Goal: Task Accomplishment & Management: Complete application form

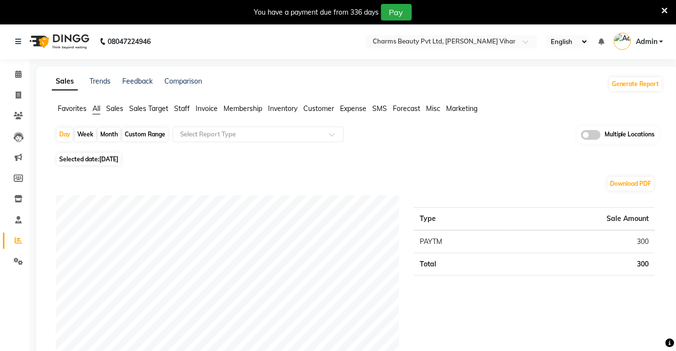
click at [153, 132] on div "Custom Range" at bounding box center [144, 135] width 45 height 14
select select "9"
select select "2025"
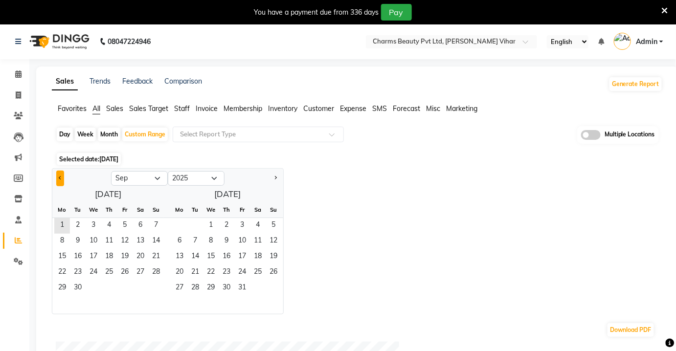
drag, startPoint x: 67, startPoint y: 181, endPoint x: 59, endPoint y: 179, distance: 9.1
click at [59, 179] on div at bounding box center [81, 179] width 59 height 16
click at [59, 179] on button "Previous month" at bounding box center [60, 179] width 8 height 16
select select "8"
click at [156, 249] on span "17" at bounding box center [156, 257] width 16 height 16
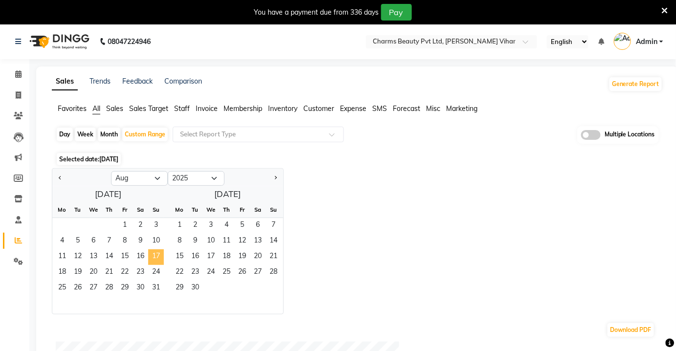
click at [156, 249] on span "17" at bounding box center [156, 257] width 16 height 16
click at [156, 253] on span "17" at bounding box center [156, 257] width 16 height 16
click at [364, 212] on div "Jan Feb Mar Apr May Jun Jul Aug Sep Oct Nov Dec 2015 2016 2017 2018 2019 2020 2…" at bounding box center [357, 241] width 611 height 146
click at [337, 224] on div "Jan Feb Mar Apr May Jun Jul Aug Sep Oct Nov Dec 2015 2016 2017 2018 2019 2020 2…" at bounding box center [357, 241] width 611 height 146
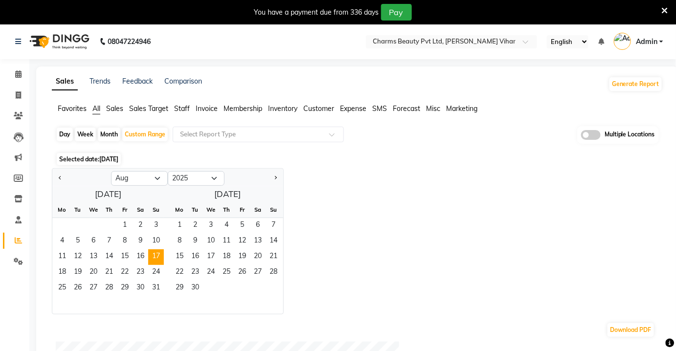
click at [337, 224] on div "Jan Feb Mar Apr May Jun Jul Aug Sep Oct Nov Dec 2015 2016 2017 2018 2019 2020 2…" at bounding box center [357, 241] width 611 height 146
click at [332, 179] on div "Jan Feb Mar Apr May Jun Jul Aug Sep Oct Nov Dec 2015 2016 2017 2018 2019 2020 2…" at bounding box center [357, 241] width 611 height 146
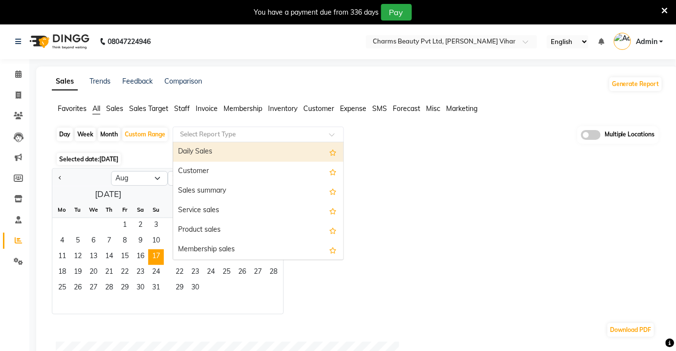
click at [262, 132] on input "text" at bounding box center [248, 135] width 141 height 10
click at [251, 152] on div "Daily Sales" at bounding box center [258, 152] width 170 height 20
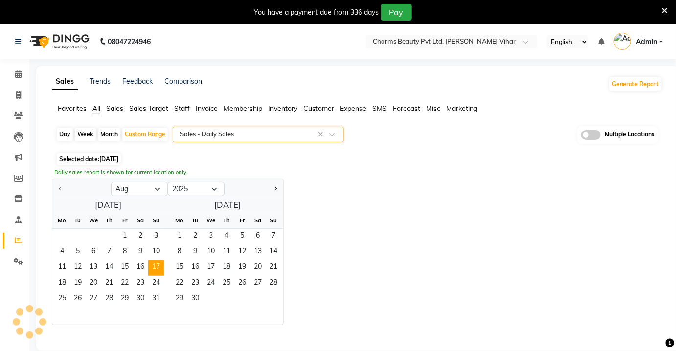
select select "full_report"
select select "csv"
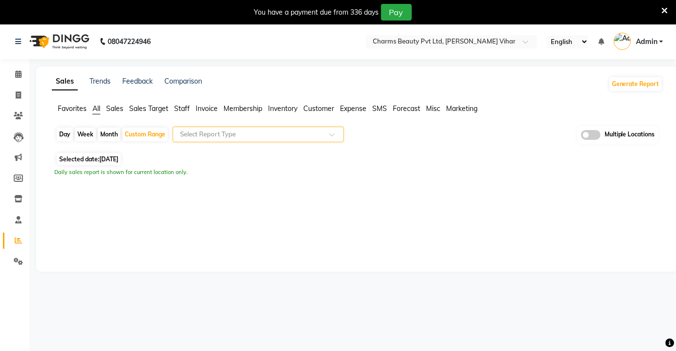
click at [79, 159] on span "Selected date: 01-09-2025" at bounding box center [89, 159] width 64 height 12
select select "8"
select select "2025"
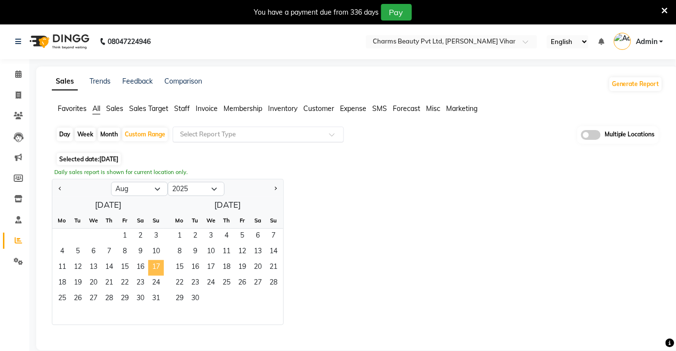
click at [155, 261] on span "17" at bounding box center [156, 268] width 16 height 16
click at [386, 260] on div "Jan Feb Mar Apr May Jun Jul Aug Sep Oct Nov Dec 2015 2016 2017 2018 2019 2020 2…" at bounding box center [357, 252] width 611 height 146
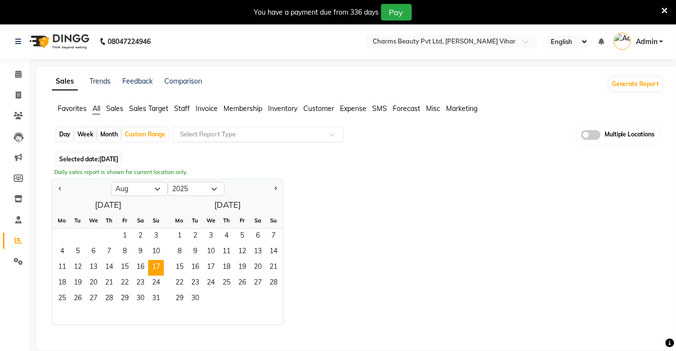
click at [386, 260] on div "Jan Feb Mar Apr May Jun Jul Aug Sep Oct Nov Dec 2015 2016 2017 2018 2019 2020 2…" at bounding box center [357, 252] width 611 height 146
click at [386, 261] on div "Jan Feb Mar Apr May Jun Jul Aug Sep Oct Nov Dec 2015 2016 2017 2018 2019 2020 2…" at bounding box center [357, 252] width 611 height 146
drag, startPoint x: 386, startPoint y: 261, endPoint x: 371, endPoint y: 192, distance: 70.9
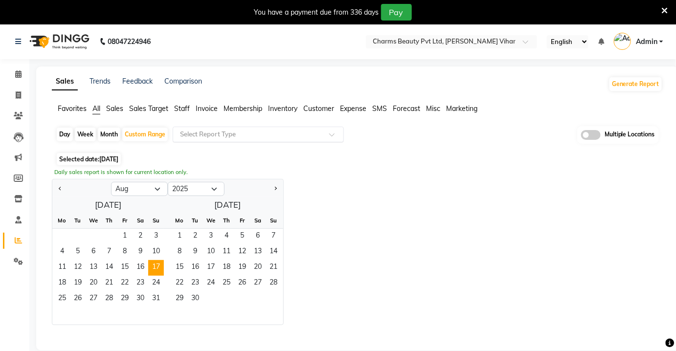
click at [371, 192] on div "Jan Feb Mar Apr May Jun Jul Aug Sep Oct Nov Dec 2015 2016 2017 2018 2019 2020 2…" at bounding box center [357, 252] width 611 height 146
click at [65, 130] on div "Day" at bounding box center [65, 135] width 16 height 14
select select "8"
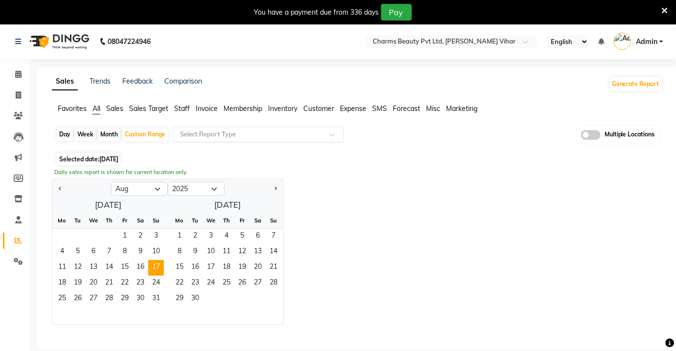
select select "2025"
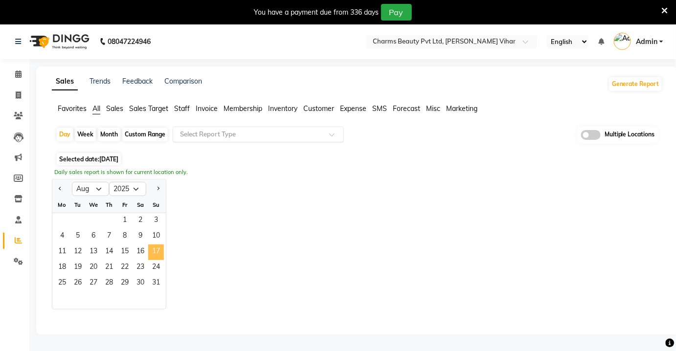
click at [155, 254] on span "17" at bounding box center [156, 252] width 16 height 16
click at [159, 257] on span "17" at bounding box center [156, 252] width 16 height 16
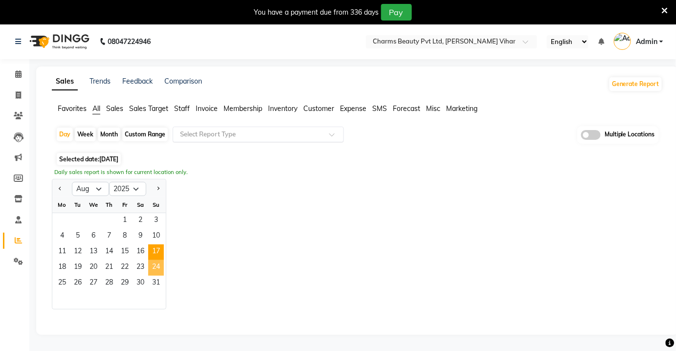
click at [159, 260] on span "24" at bounding box center [156, 268] width 16 height 16
click at [155, 247] on span "17" at bounding box center [156, 252] width 16 height 16
click at [297, 194] on div "Jan Feb Mar Apr May Jun [DATE] Aug Sep Oct Nov [DATE] 2016 2017 2018 2019 2020 …" at bounding box center [357, 244] width 611 height 131
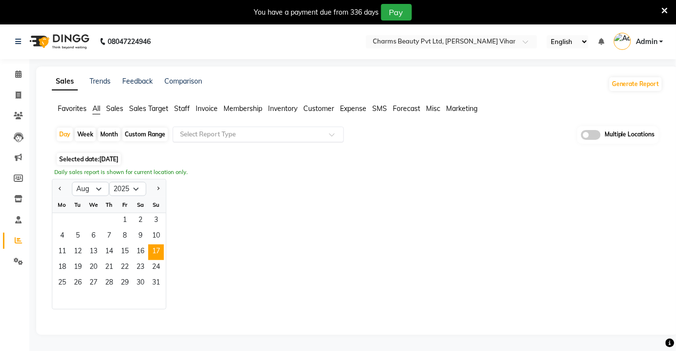
click at [297, 194] on div "Jan Feb Mar Apr May Jun [DATE] Aug Sep Oct Nov [DATE] 2016 2017 2018 2019 2020 …" at bounding box center [357, 244] width 611 height 131
drag, startPoint x: 248, startPoint y: 167, endPoint x: 57, endPoint y: 186, distance: 192.0
click at [57, 186] on div "Day Week Month Custom Range Select Report Type Multiple Locations Selected date…" at bounding box center [357, 225] width 611 height 199
click at [57, 186] on button "Previous month" at bounding box center [60, 189] width 8 height 16
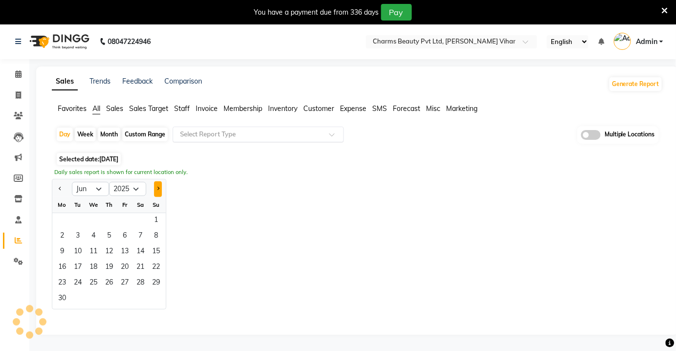
click at [157, 189] on span "Next month" at bounding box center [157, 188] width 3 height 3
select select "8"
click at [157, 245] on span "17" at bounding box center [156, 252] width 16 height 16
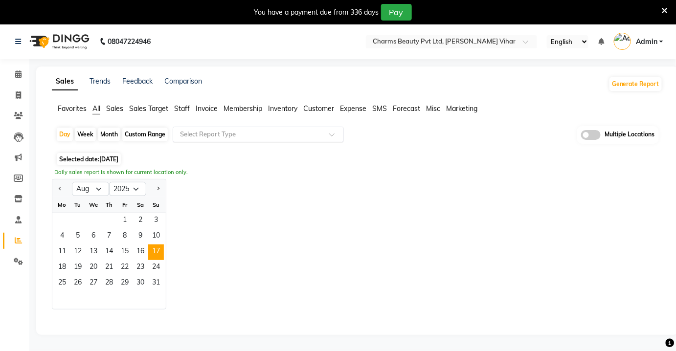
click at [408, 230] on div "Jan Feb Mar Apr May Jun [DATE] Aug Sep Oct Nov [DATE] 2016 2017 2018 2019 2020 …" at bounding box center [357, 244] width 611 height 131
click at [271, 156] on div "Selected date: 17-08-2025" at bounding box center [359, 159] width 607 height 10
click at [63, 131] on div "Day" at bounding box center [65, 135] width 16 height 14
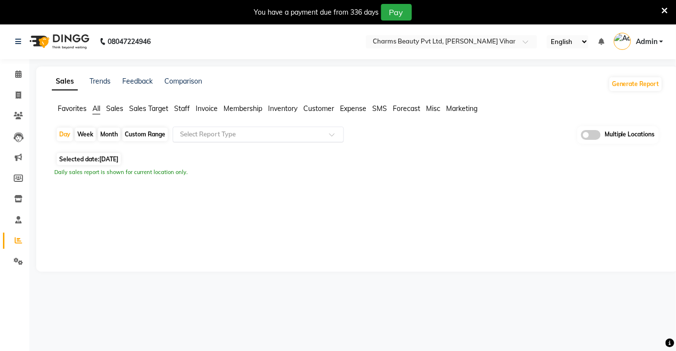
click at [240, 133] on input "text" at bounding box center [248, 135] width 141 height 10
click at [98, 110] on span "All" at bounding box center [96, 108] width 8 height 9
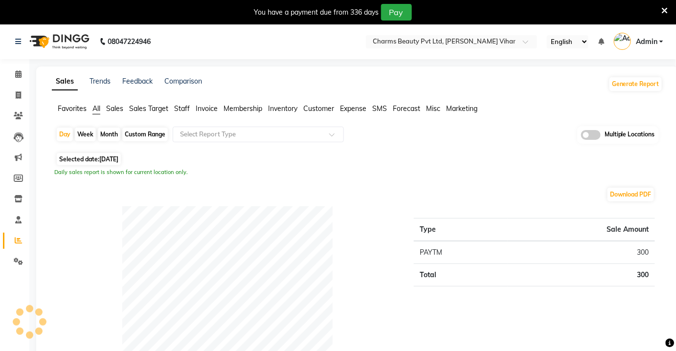
click at [98, 110] on span "All" at bounding box center [96, 108] width 8 height 9
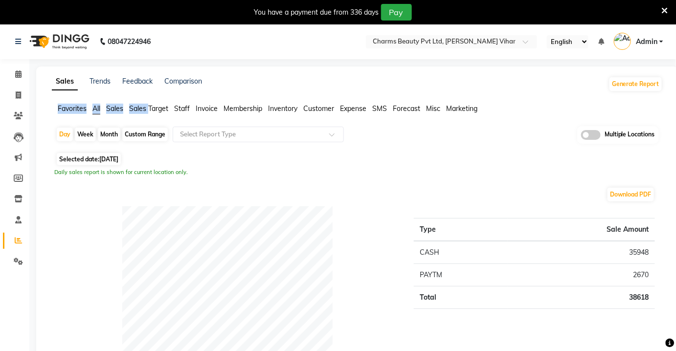
click at [98, 110] on span "All" at bounding box center [96, 108] width 8 height 9
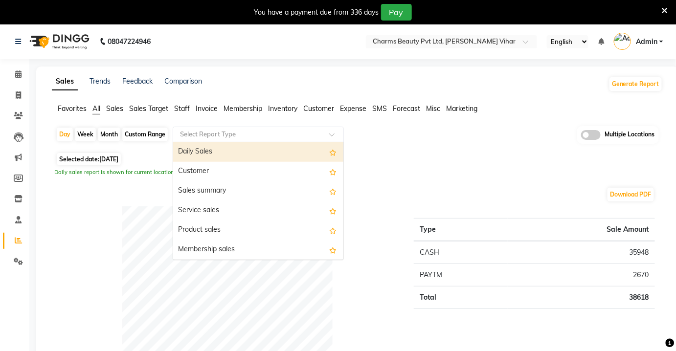
click at [220, 132] on input "text" at bounding box center [248, 135] width 141 height 10
click at [466, 38] on input "text" at bounding box center [442, 43] width 142 height 10
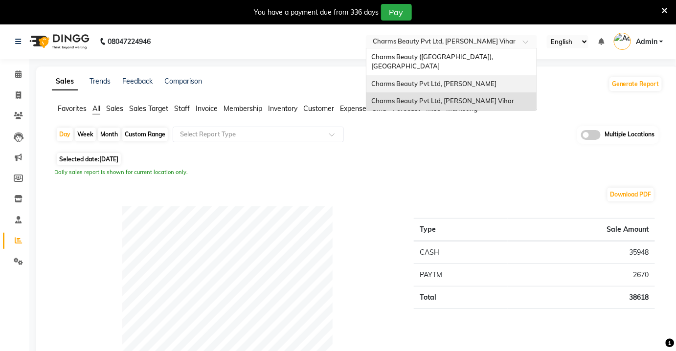
click at [476, 80] on span "Charms Beauty Pvt Ltd, [PERSON_NAME]" at bounding box center [433, 84] width 125 height 8
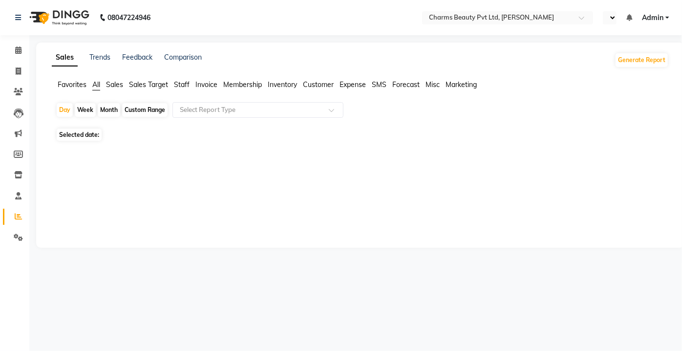
select select "en"
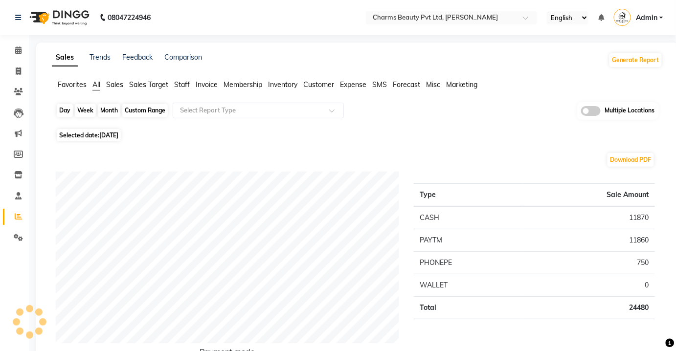
click at [63, 109] on div "Day" at bounding box center [65, 111] width 16 height 14
select select "9"
select select "2025"
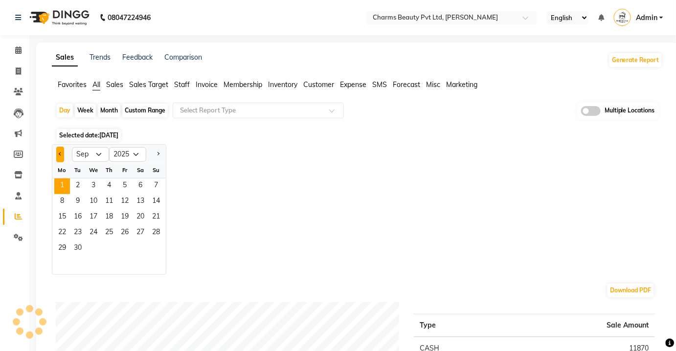
click at [60, 152] on span "Previous month" at bounding box center [60, 153] width 3 height 3
select select "8"
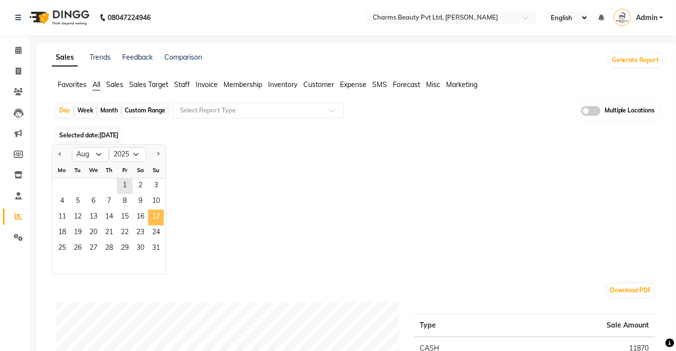
click at [154, 212] on span "17" at bounding box center [156, 218] width 16 height 16
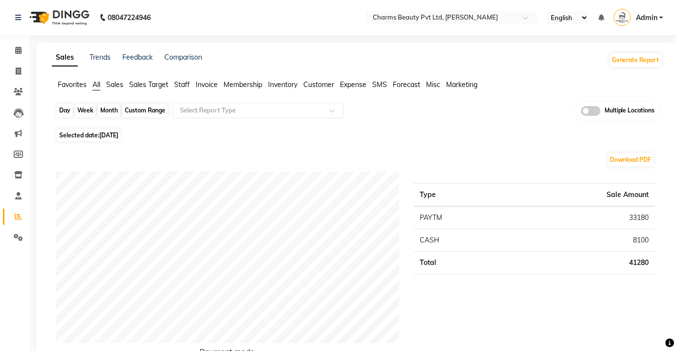
click at [72, 109] on div "Day" at bounding box center [65, 111] width 16 height 14
select select "8"
select select "2025"
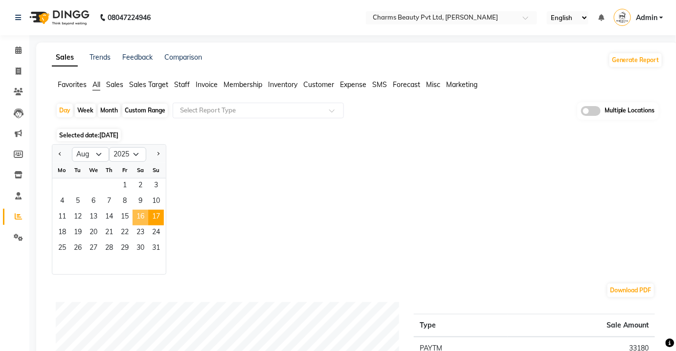
click at [142, 216] on span "16" at bounding box center [140, 218] width 16 height 16
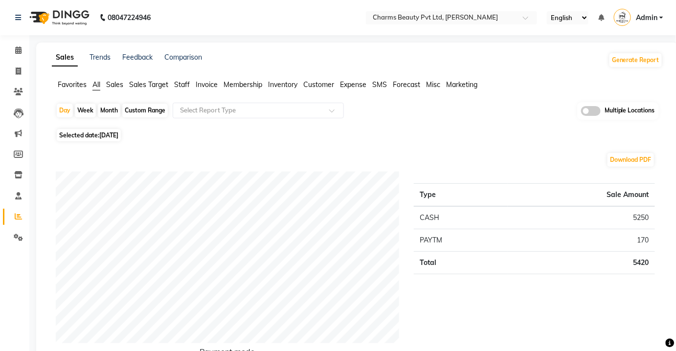
click at [118, 134] on span "[DATE]" at bounding box center [108, 134] width 19 height 7
select select "8"
select select "2025"
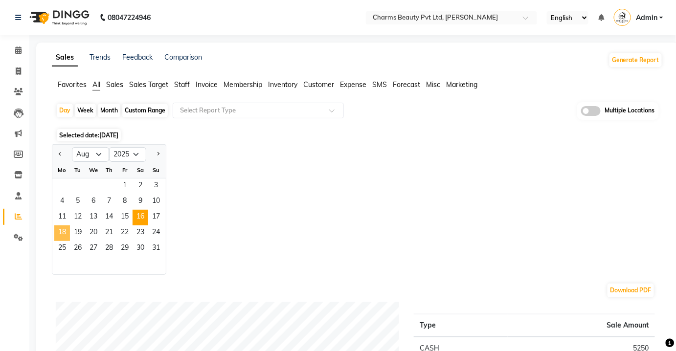
click at [65, 233] on span "18" at bounding box center [62, 233] width 16 height 16
drag, startPoint x: 365, startPoint y: 179, endPoint x: 96, endPoint y: 84, distance: 285.1
click at [96, 84] on span "All" at bounding box center [96, 84] width 8 height 9
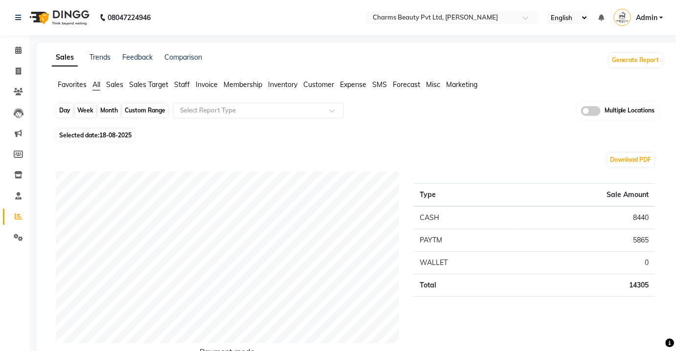
click at [58, 110] on div "Day" at bounding box center [65, 111] width 16 height 14
select select "8"
select select "2025"
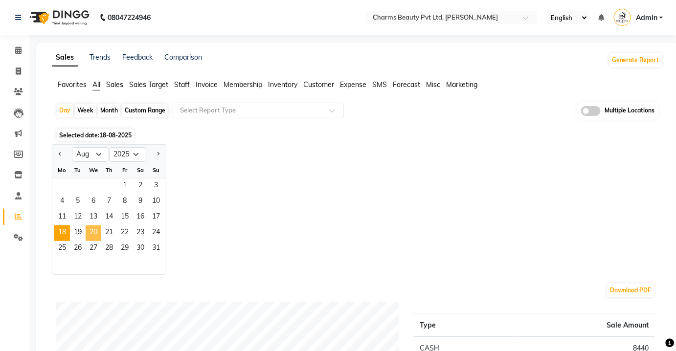
click at [93, 228] on span "20" at bounding box center [94, 233] width 16 height 16
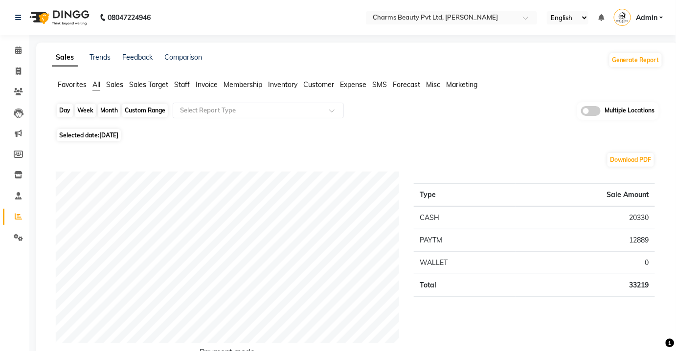
click at [61, 112] on div "Day" at bounding box center [65, 111] width 16 height 14
select select "8"
select select "2025"
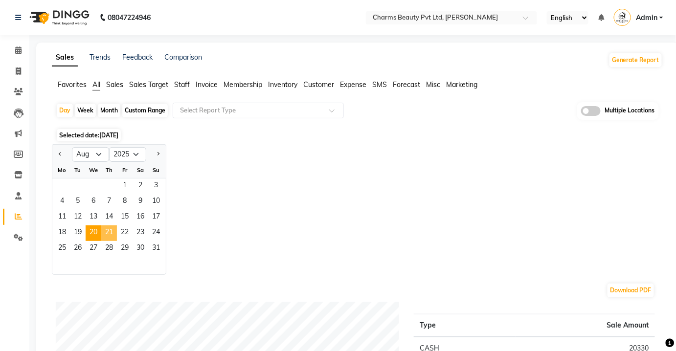
click at [111, 233] on span "21" at bounding box center [109, 233] width 16 height 16
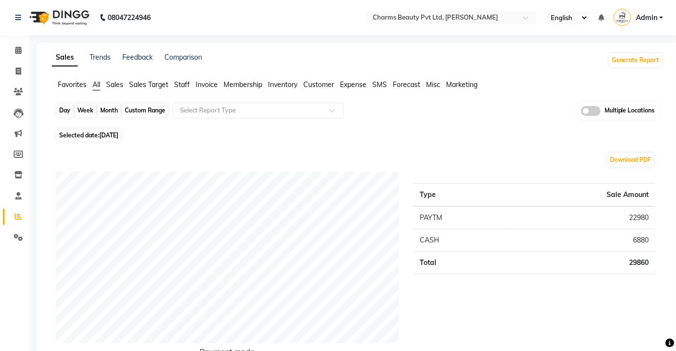
click at [67, 112] on div "Day" at bounding box center [65, 111] width 16 height 14
select select "8"
select select "2025"
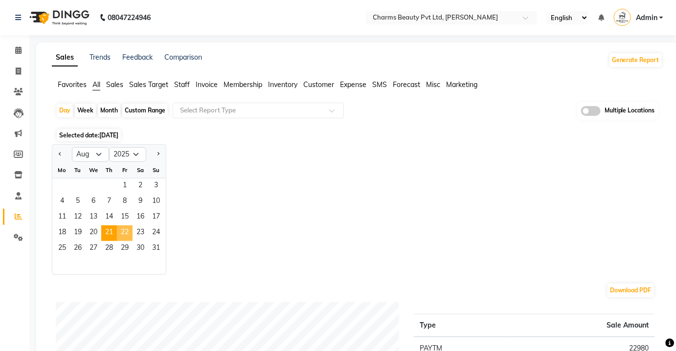
click at [129, 235] on span "22" at bounding box center [125, 233] width 16 height 16
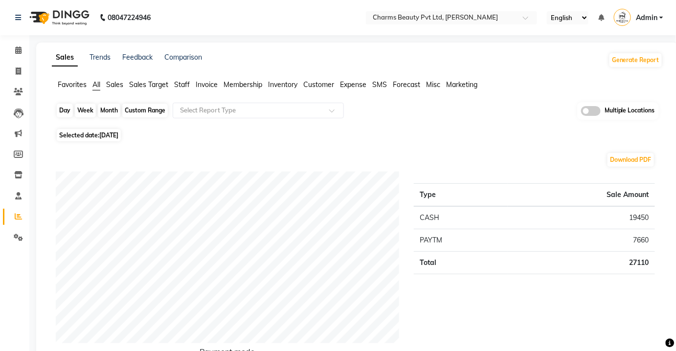
click at [64, 108] on div "Day" at bounding box center [65, 111] width 16 height 14
select select "8"
select select "2025"
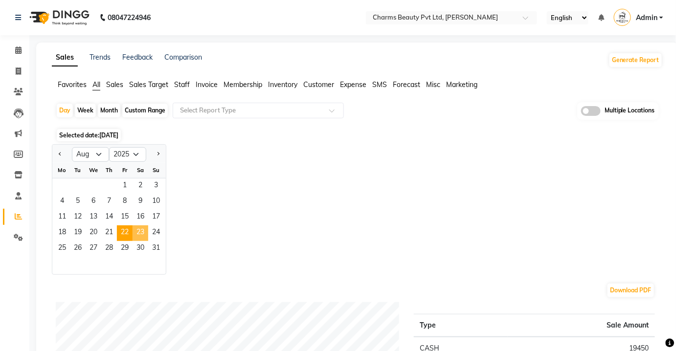
click at [141, 235] on span "23" at bounding box center [140, 233] width 16 height 16
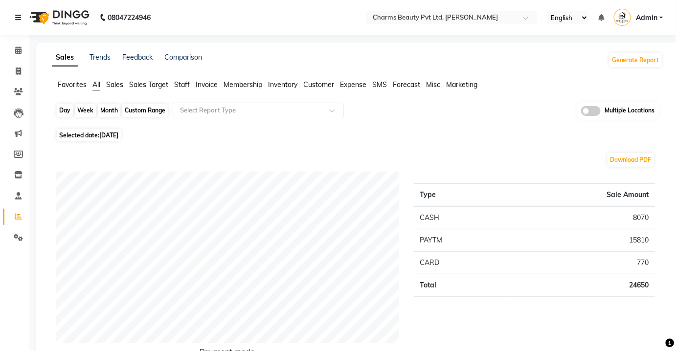
click at [66, 114] on div "Day" at bounding box center [65, 111] width 16 height 14
select select "8"
select select "2025"
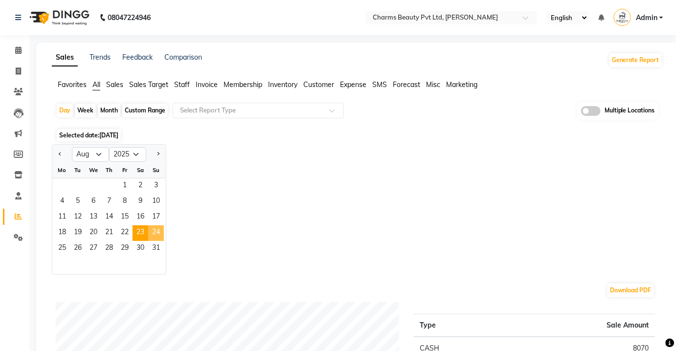
click at [159, 229] on span "24" at bounding box center [156, 233] width 16 height 16
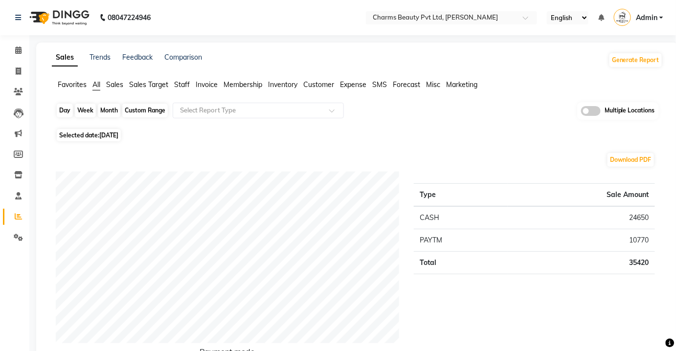
click at [69, 111] on div "Day" at bounding box center [65, 111] width 16 height 14
select select "8"
select select "2025"
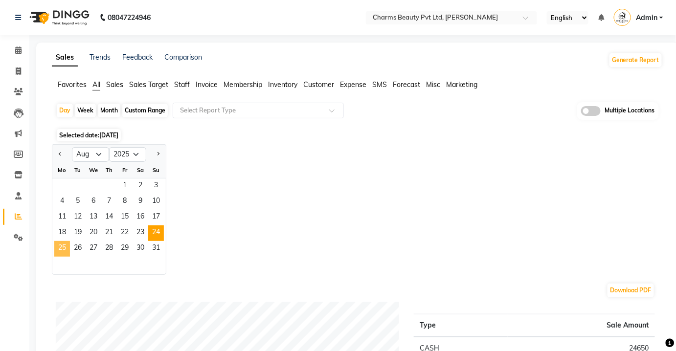
click at [63, 242] on span "25" at bounding box center [62, 249] width 16 height 16
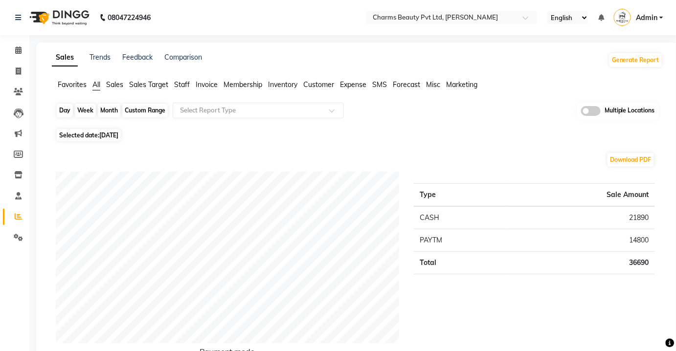
click at [64, 106] on div "Day" at bounding box center [65, 111] width 16 height 14
select select "8"
select select "2025"
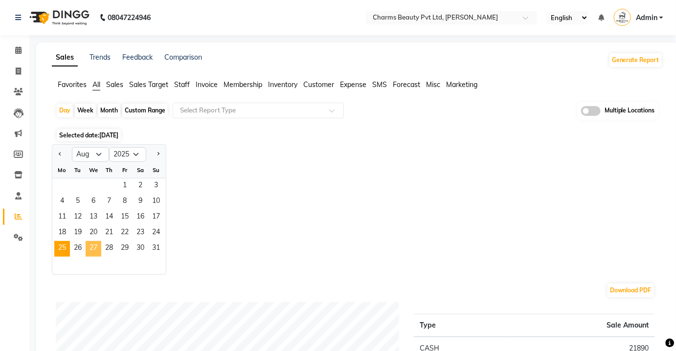
click at [91, 246] on span "27" at bounding box center [94, 249] width 16 height 16
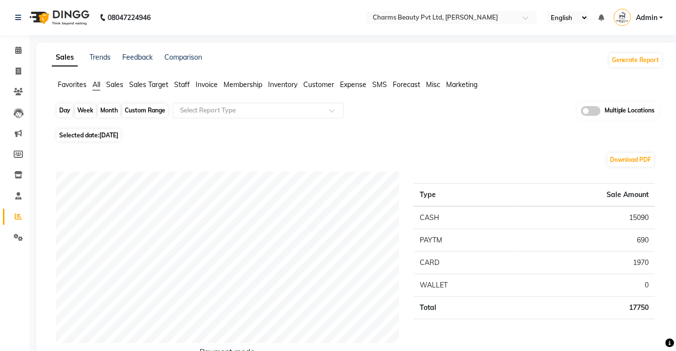
click at [64, 112] on div "Day" at bounding box center [65, 111] width 16 height 14
select select "8"
select select "2025"
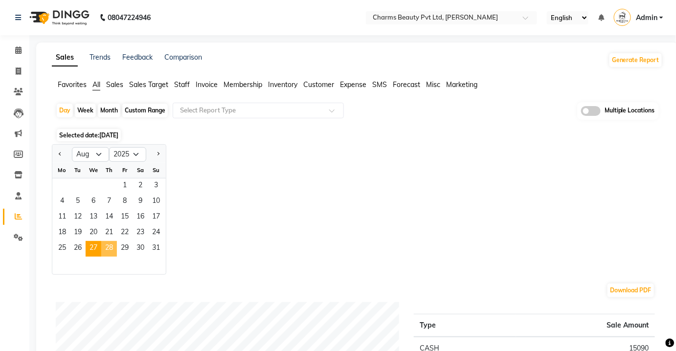
click at [104, 245] on span "28" at bounding box center [109, 249] width 16 height 16
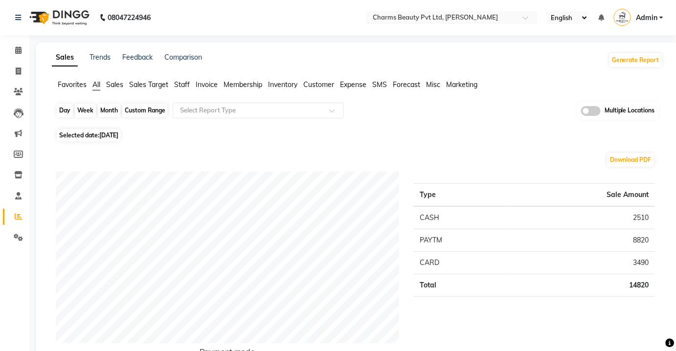
click at [68, 113] on div "Day" at bounding box center [65, 111] width 16 height 14
select select "8"
select select "2025"
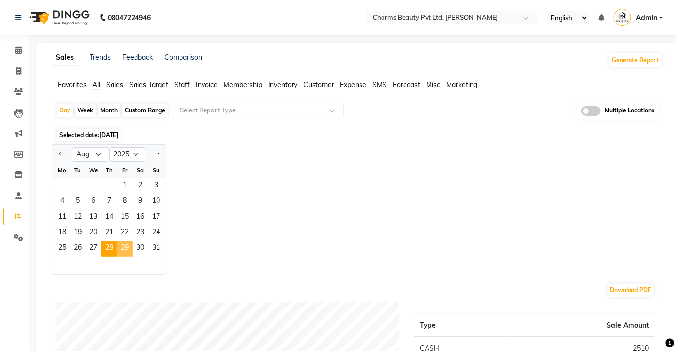
click at [131, 250] on span "29" at bounding box center [125, 249] width 16 height 16
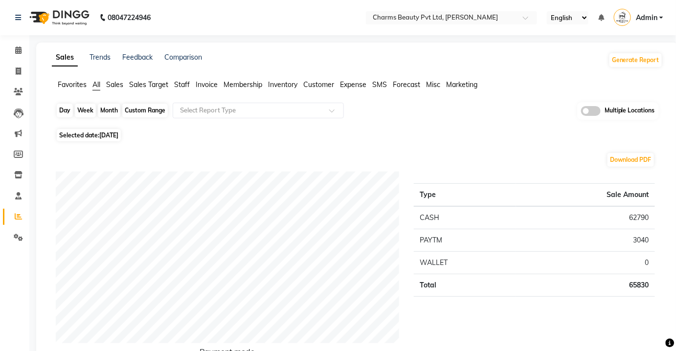
click at [59, 112] on div "Day" at bounding box center [65, 111] width 16 height 14
select select "8"
select select "2025"
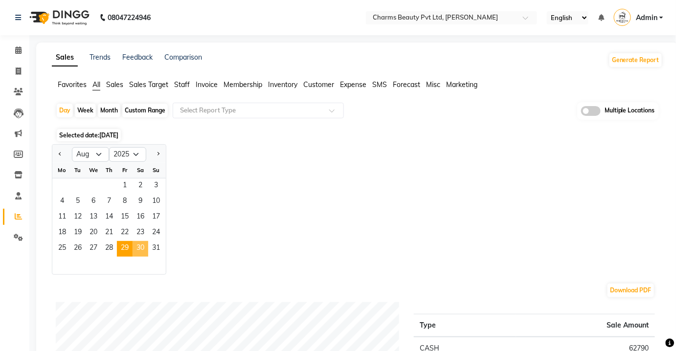
click at [144, 249] on span "30" at bounding box center [140, 249] width 16 height 16
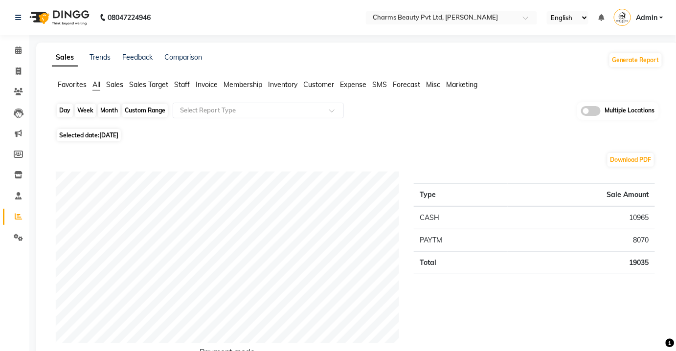
click at [65, 112] on div "Day" at bounding box center [65, 111] width 16 height 14
select select "8"
select select "2025"
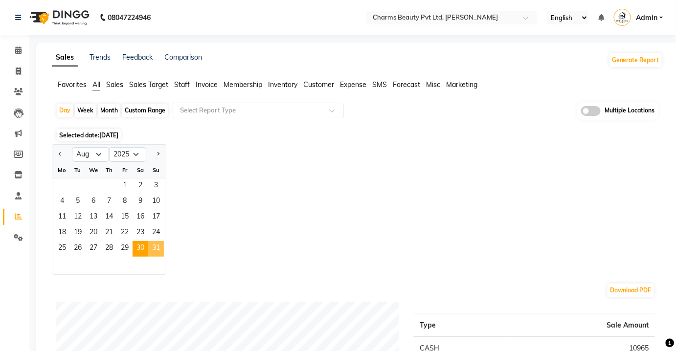
click at [158, 246] on span "31" at bounding box center [156, 249] width 16 height 16
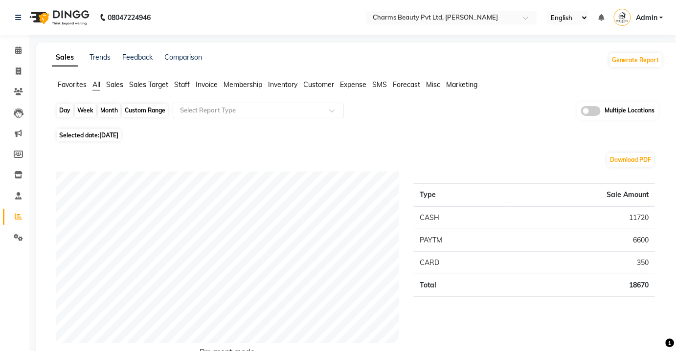
click at [67, 106] on div "Day" at bounding box center [65, 111] width 16 height 14
select select "8"
select select "2025"
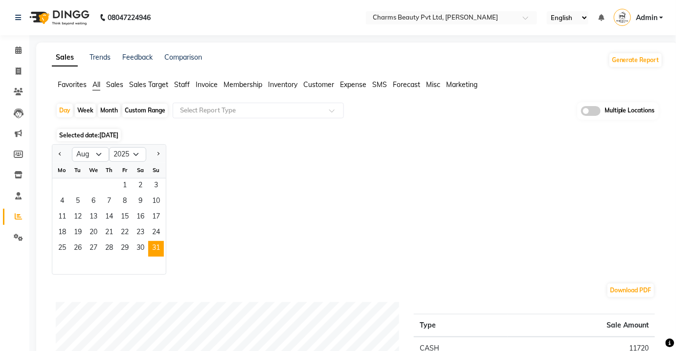
click at [284, 222] on div "Jan Feb Mar Apr May Jun [DATE] Aug Sep Oct Nov [DATE] 2016 2017 2018 2019 2020 …" at bounding box center [357, 209] width 611 height 131
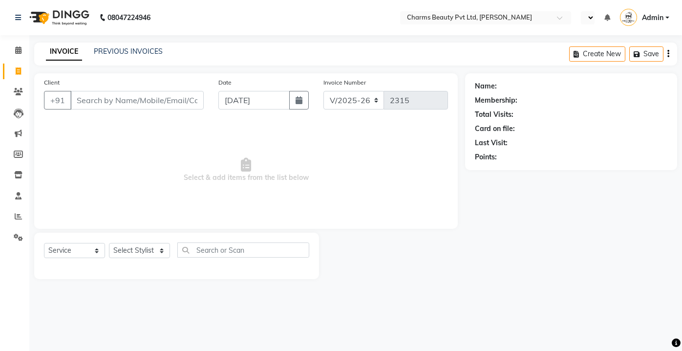
select select "3743"
select select "service"
select select "en"
click at [94, 97] on input "Client" at bounding box center [136, 100] width 133 height 19
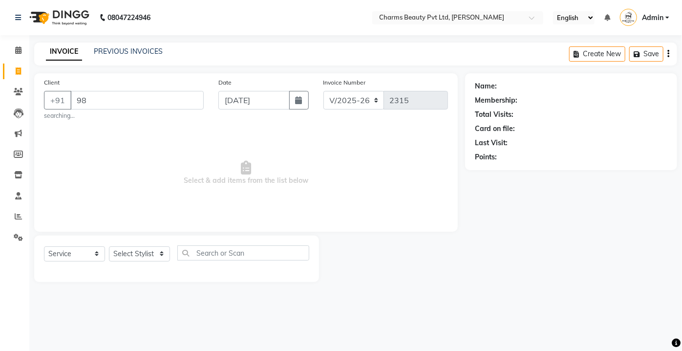
type input "9"
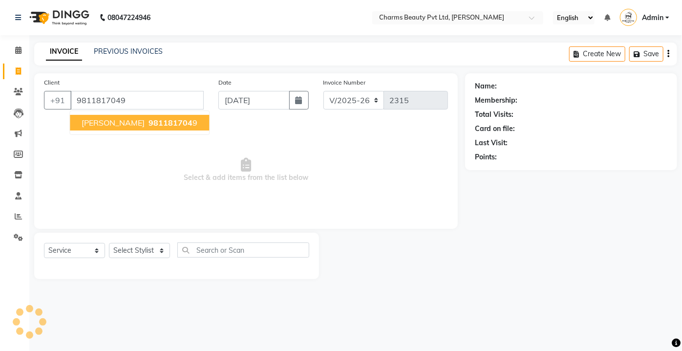
type input "9811817049"
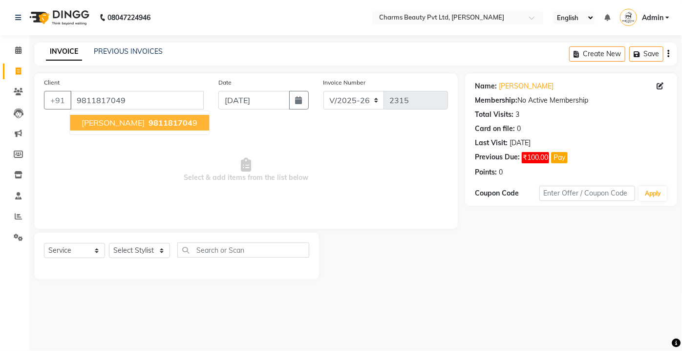
click at [138, 125] on span "POOJA SHARMA" at bounding box center [113, 123] width 63 height 10
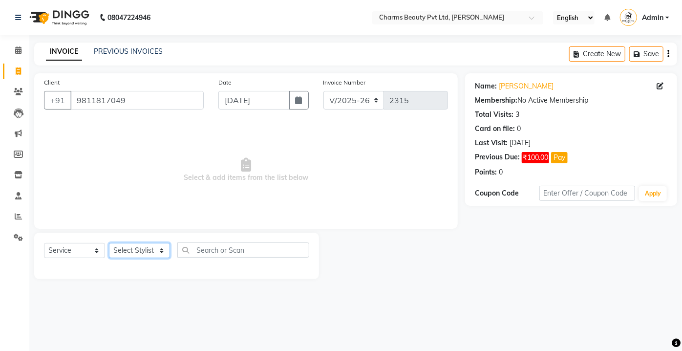
click at [149, 247] on select "Select Stylist Aarti Akash Asif BOBBY CHARMAYNE CHARMS DR. POOJA MITTAL HINA HU…" at bounding box center [139, 250] width 61 height 15
click at [109, 243] on select "Select Stylist Aarti Akash Asif BOBBY CHARMAYNE CHARMS DR. POOJA MITTAL HINA HU…" at bounding box center [139, 250] width 61 height 15
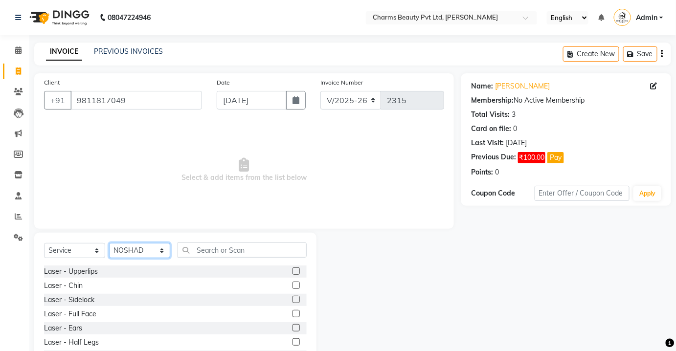
click at [128, 255] on select "Select Stylist Aarti Akash Asif BOBBY CHARMAYNE CHARMS DR. POOJA MITTAL HINA HU…" at bounding box center [139, 250] width 61 height 15
select select "43786"
click at [109, 243] on select "Select Stylist Aarti Akash Asif BOBBY CHARMAYNE CHARMS DR. POOJA MITTAL HINA HU…" at bounding box center [139, 250] width 61 height 15
click at [200, 242] on input "text" at bounding box center [241, 249] width 129 height 15
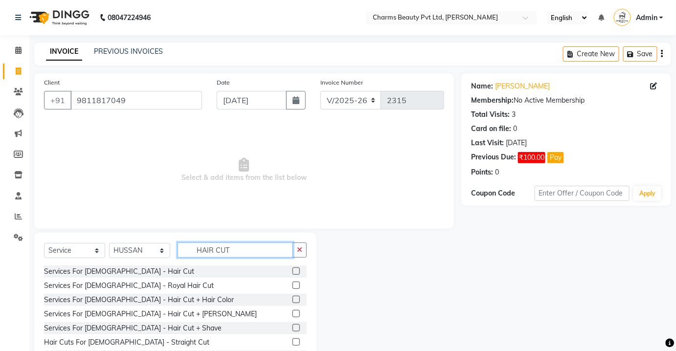
type input "HAIR CUT"
click at [292, 273] on label at bounding box center [295, 270] width 7 height 7
click at [292, 273] on input "checkbox" at bounding box center [295, 271] width 6 height 6
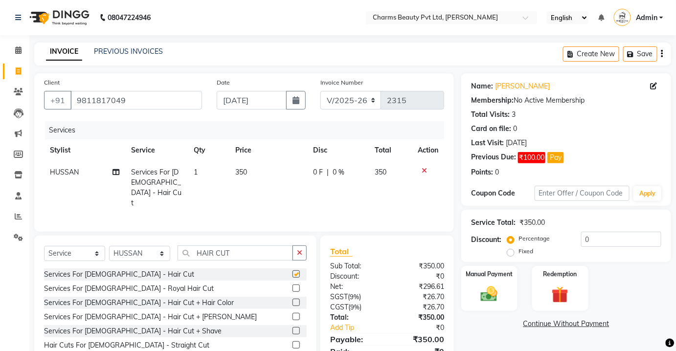
scroll to position [44, 0]
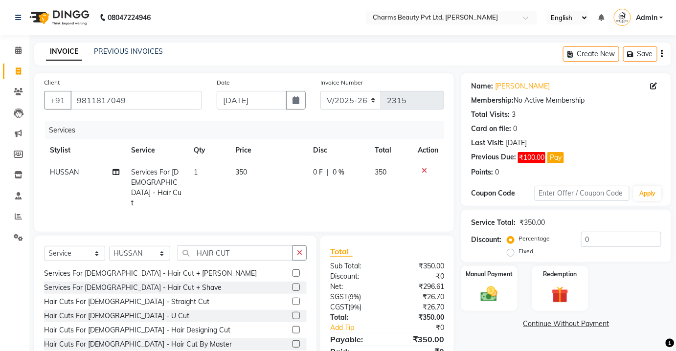
checkbox input "false"
click at [497, 293] on img at bounding box center [489, 294] width 28 height 20
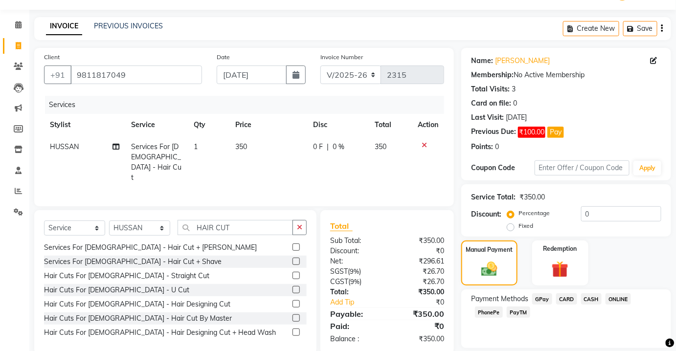
scroll to position [57, 0]
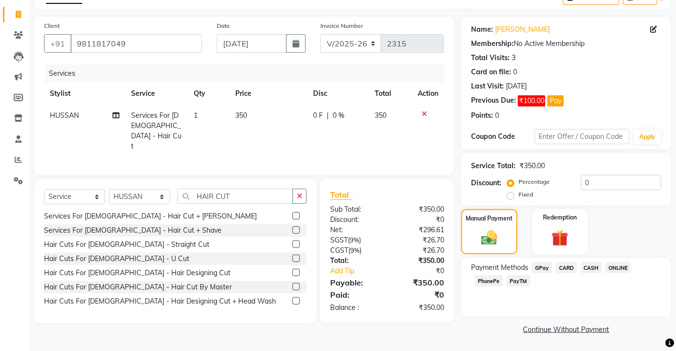
click at [601, 260] on div "Payment Methods GPay CARD CASH ONLINE PhonePe PayTM" at bounding box center [566, 287] width 210 height 59
click at [590, 267] on span "CASH" at bounding box center [591, 267] width 21 height 11
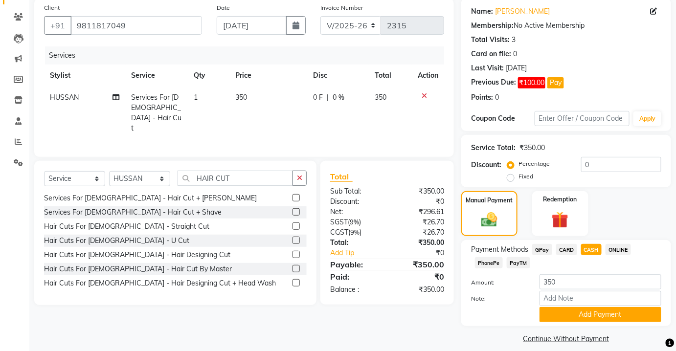
scroll to position [84, 0]
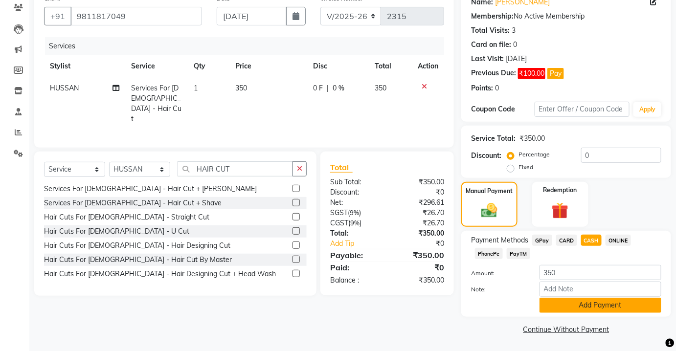
click at [583, 311] on div "Payment Methods GPay CARD CASH ONLINE PhonePe PayTM Amount: 350 Note: Add Payme…" at bounding box center [566, 274] width 210 height 86
click at [582, 309] on button "Add Payment" at bounding box center [600, 305] width 122 height 15
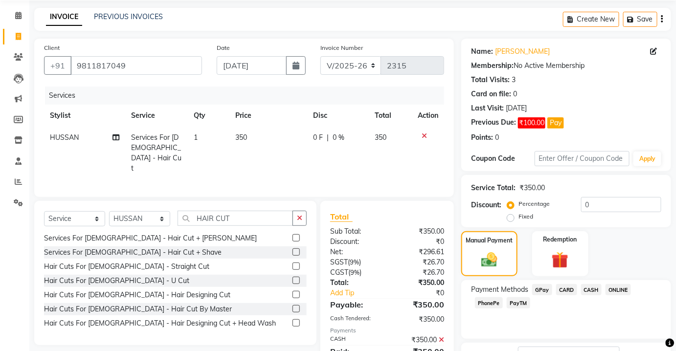
scroll to position [97, 0]
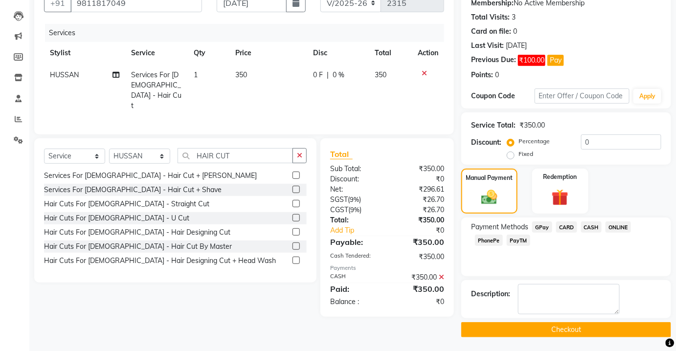
click at [591, 329] on button "Checkout" at bounding box center [566, 329] width 210 height 15
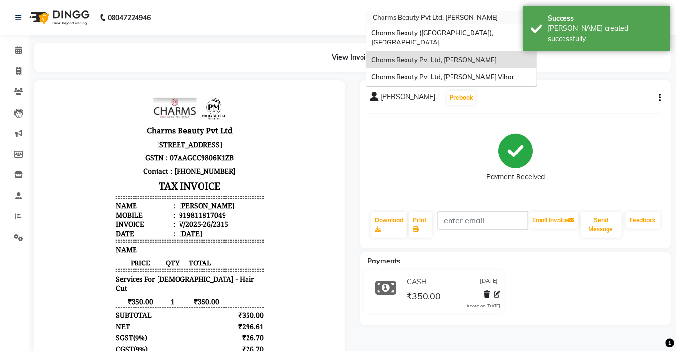
click at [485, 14] on input "text" at bounding box center [442, 19] width 142 height 10
click at [474, 16] on input "text" at bounding box center [442, 19] width 142 height 10
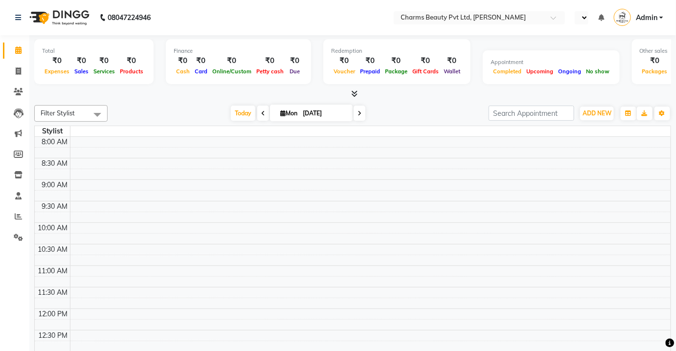
select select "en"
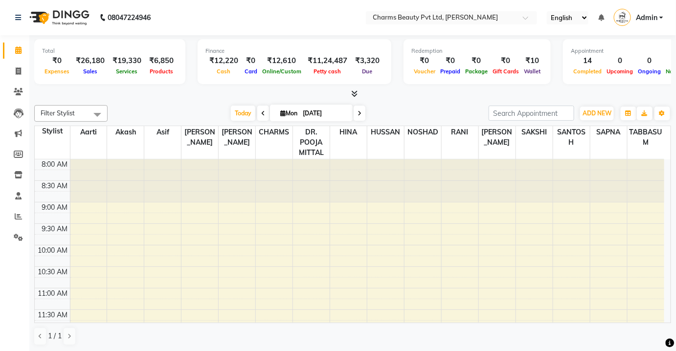
click at [655, 16] on span "Admin" at bounding box center [646, 18] width 22 height 10
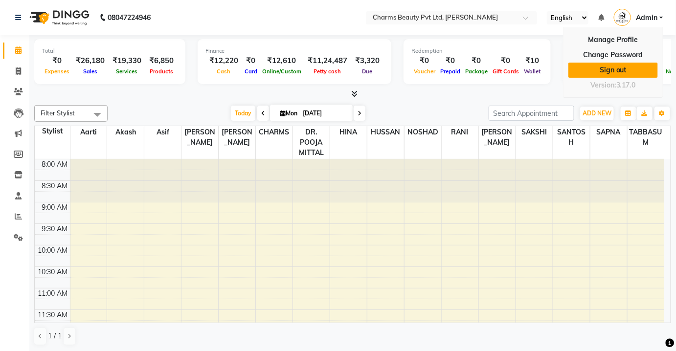
click at [614, 69] on link "Sign out" at bounding box center [612, 70] width 89 height 15
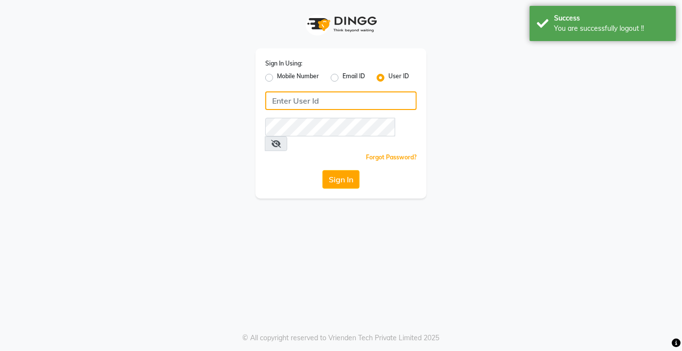
type input "9818655467"
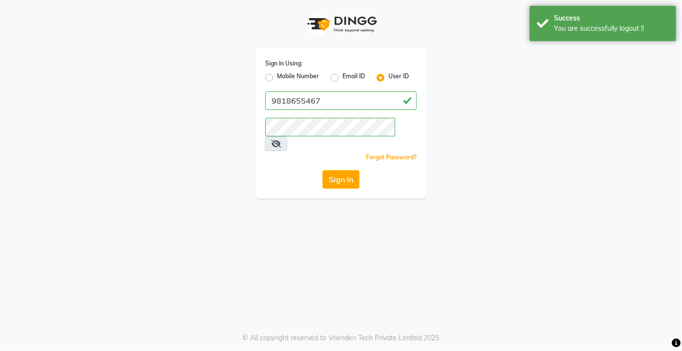
click at [277, 76] on label "Mobile Number" at bounding box center [298, 78] width 42 height 12
click at [277, 76] on input "Mobile Number" at bounding box center [280, 75] width 6 height 6
radio input "true"
radio input "false"
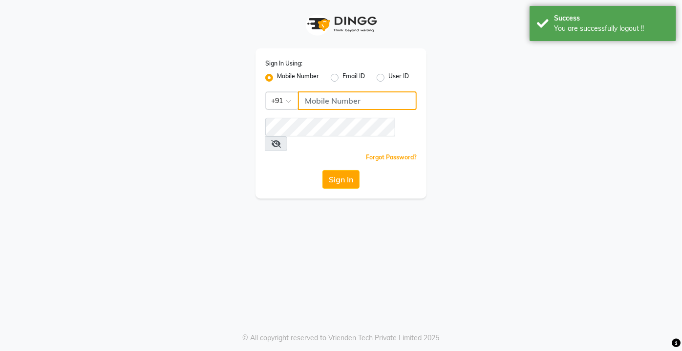
drag, startPoint x: 305, startPoint y: 99, endPoint x: 310, endPoint y: 103, distance: 6.4
click at [305, 99] on input "Username" at bounding box center [357, 100] width 119 height 19
type input "9599343200"
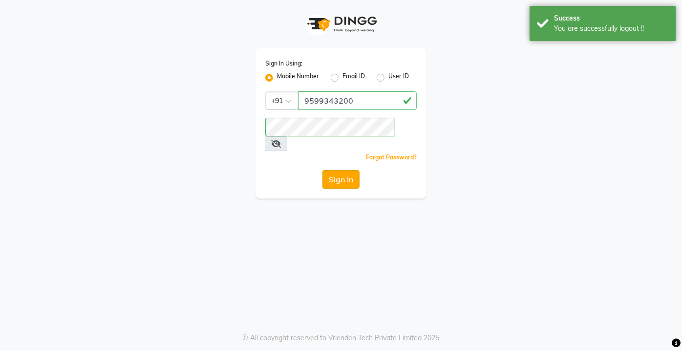
click at [337, 170] on button "Sign In" at bounding box center [341, 179] width 37 height 19
